Goal: Transaction & Acquisition: Purchase product/service

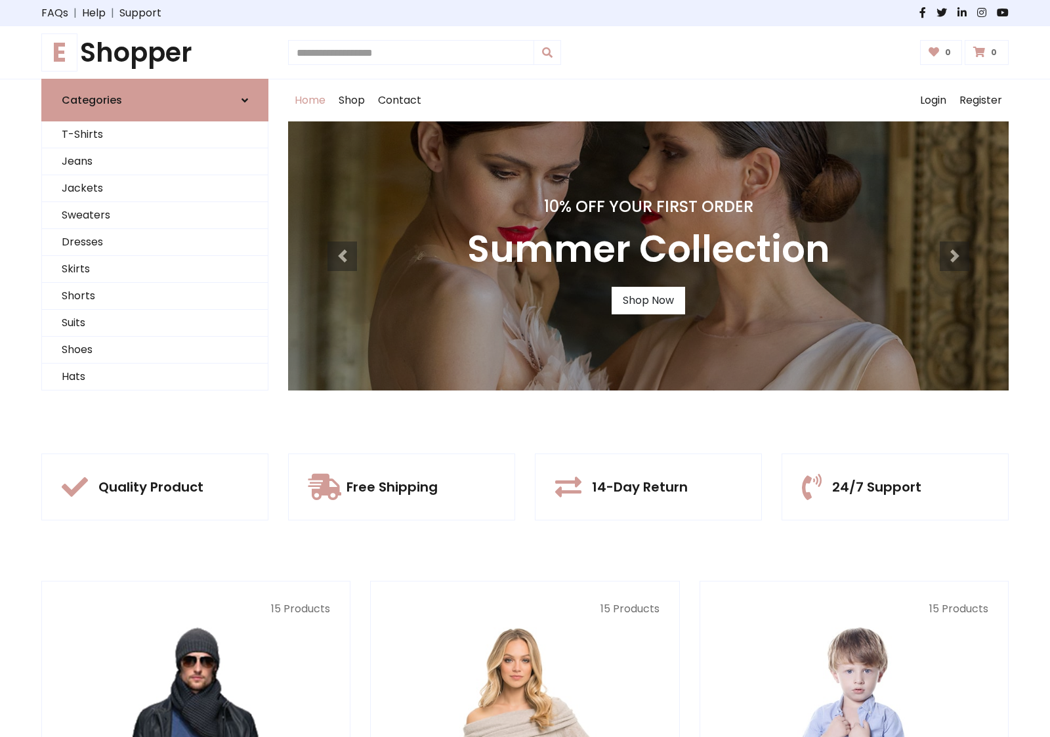
click at [525, 368] on div "10% Off Your First Order Summer Collection Shop Now" at bounding box center [648, 255] width 720 height 269
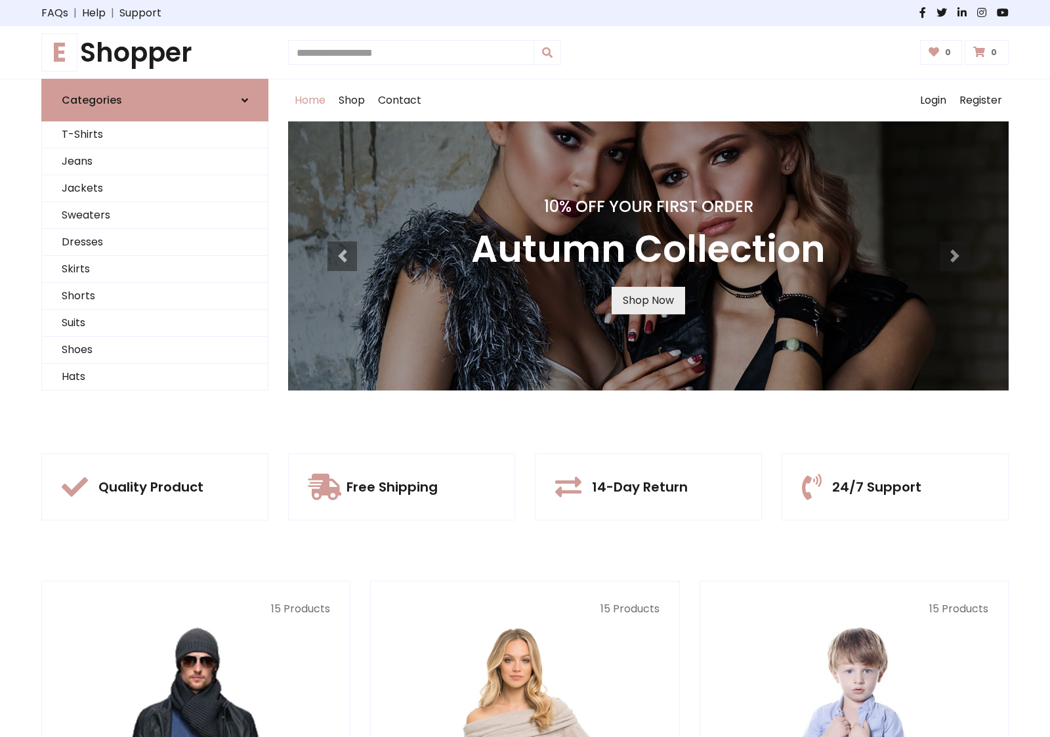
click at [648, 300] on link "Shop Now" at bounding box center [647, 301] width 73 height 28
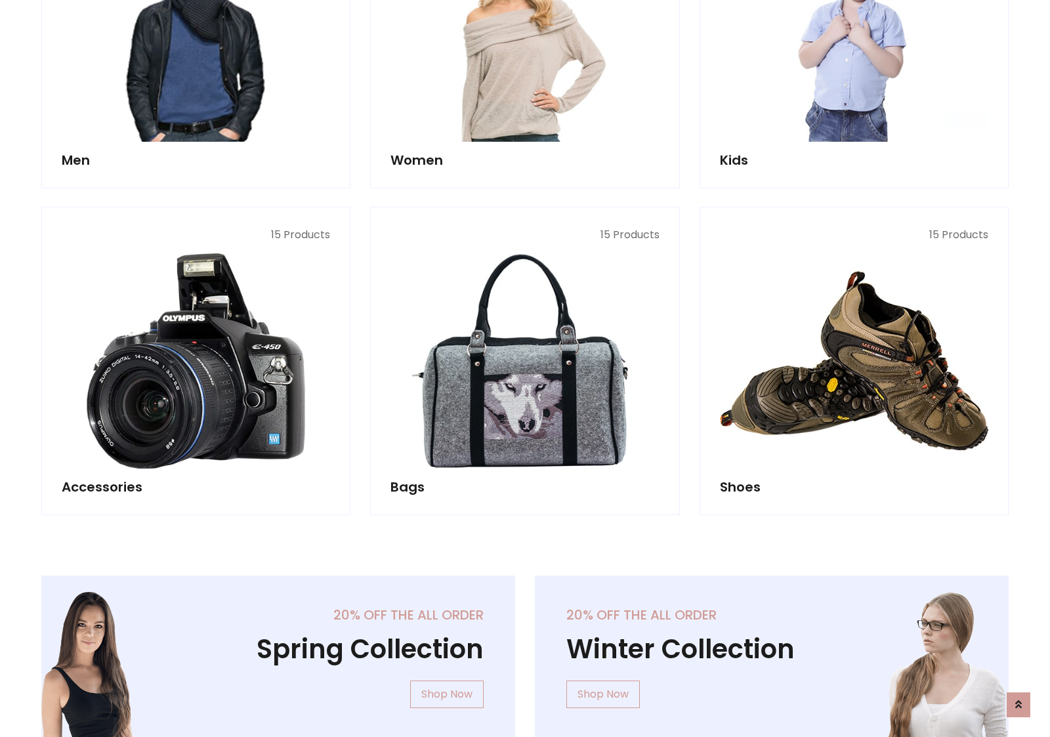
scroll to position [1308, 0]
